Goal: Find contact information: Find contact information

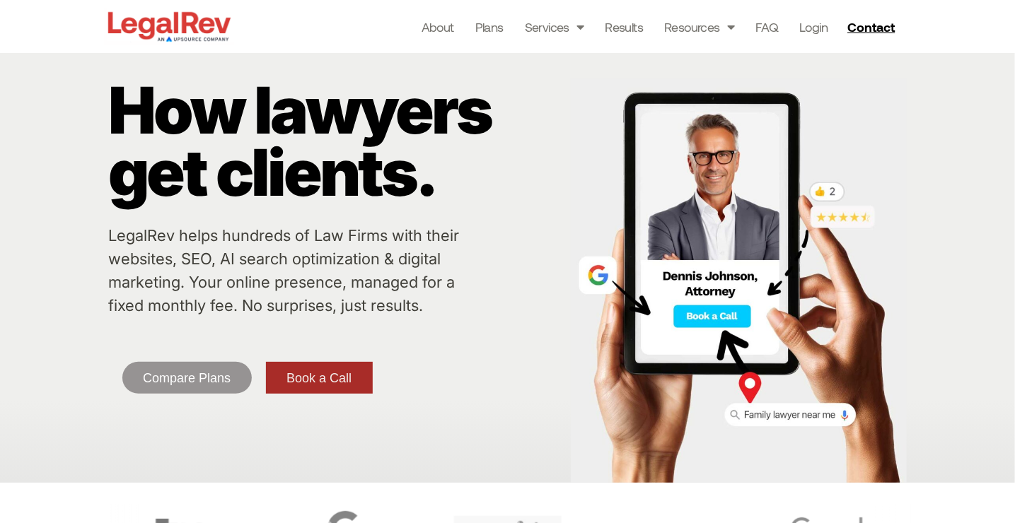
click at [341, 375] on span "Book a Call" at bounding box center [318, 378] width 65 height 13
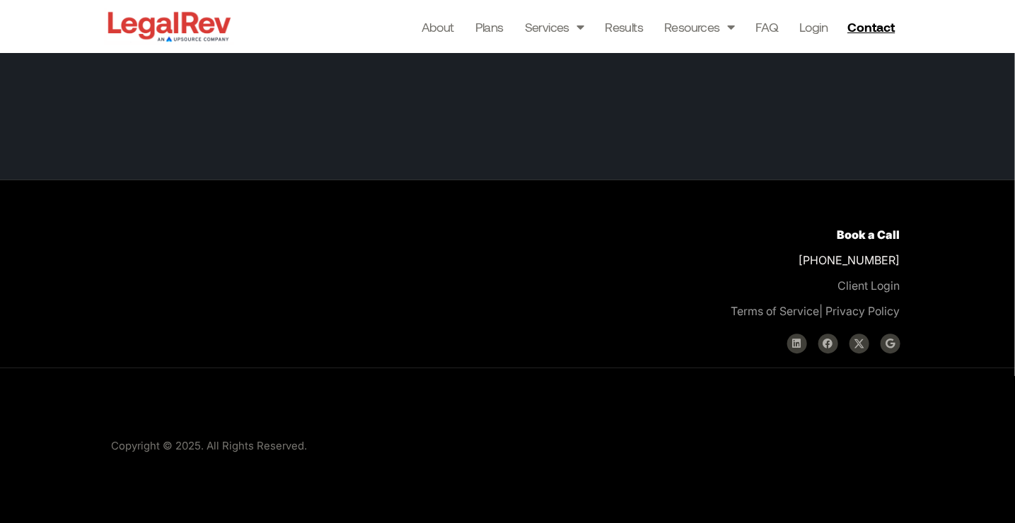
scroll to position [5467, 0]
click at [881, 23] on span "Contact" at bounding box center [870, 27] width 47 height 13
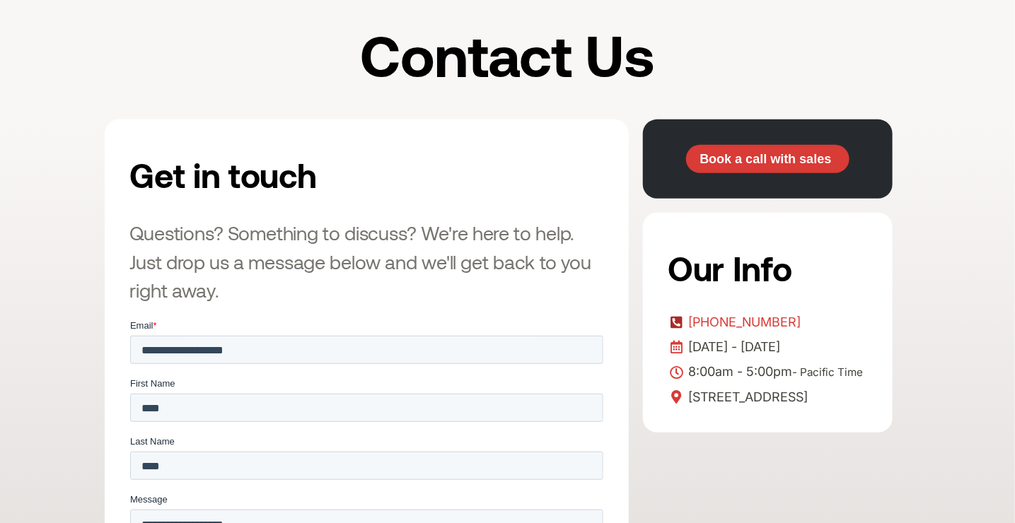
click at [776, 320] on span "[PHONE_NUMBER]" at bounding box center [742, 322] width 116 height 21
click at [777, 318] on span "[PHONE_NUMBER]" at bounding box center [742, 322] width 116 height 21
